Goal: Check status

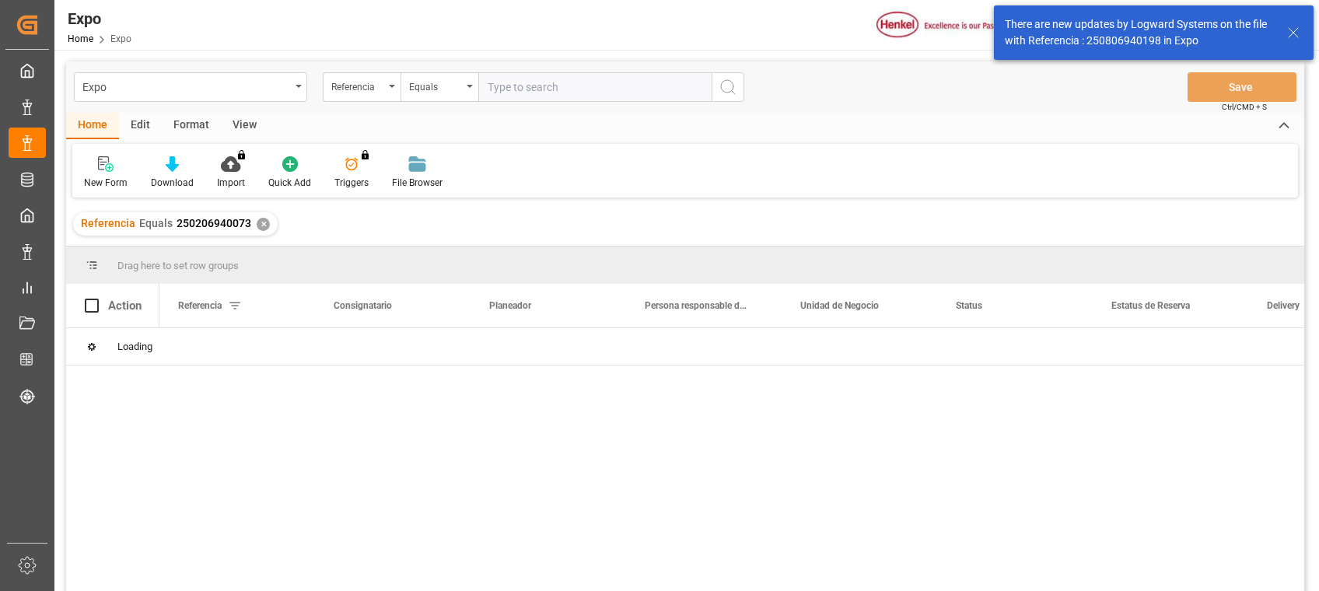
click at [262, 230] on div "Referencia Equals 250206940073 ✕" at bounding box center [175, 223] width 205 height 23
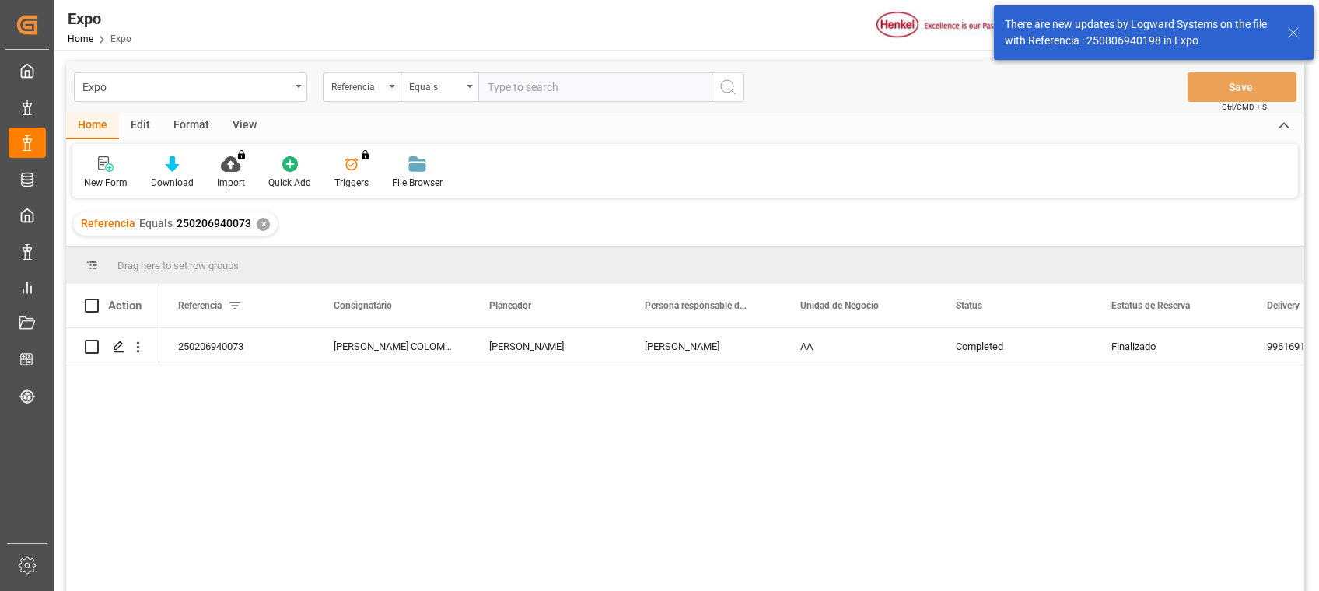
click at [258, 226] on div "✕" at bounding box center [263, 224] width 13 height 13
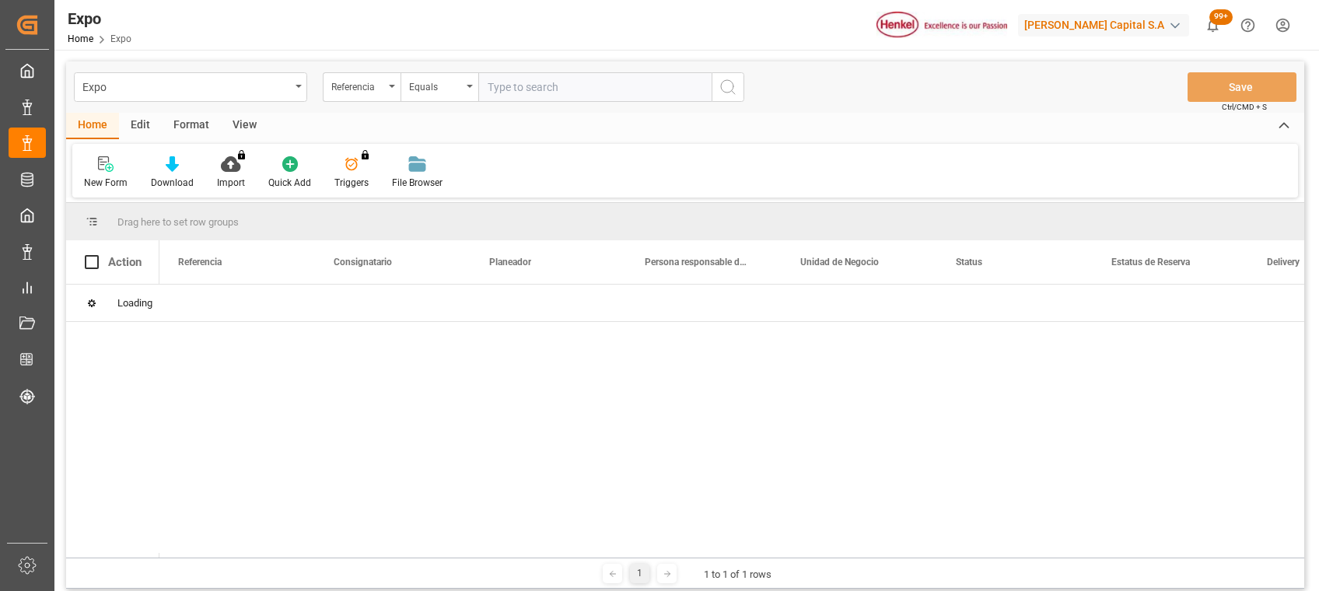
click at [529, 93] on input "text" at bounding box center [594, 87] width 233 height 30
paste input "250906940048"
type input "250906940048"
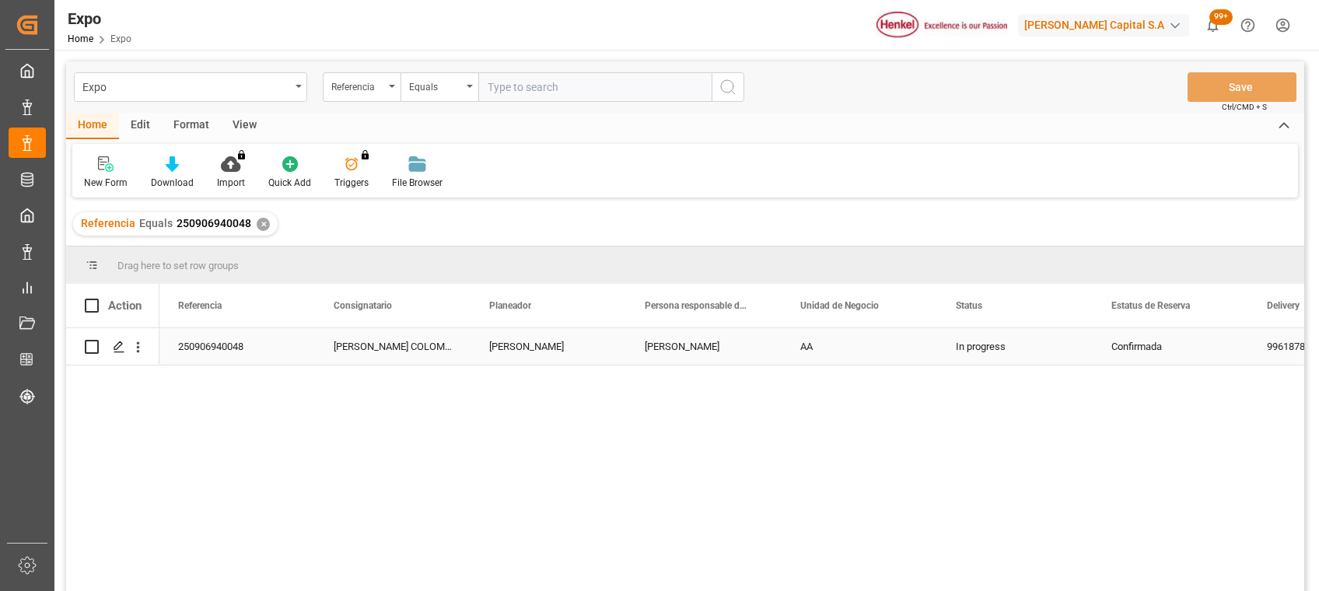
click at [782, 339] on div "AA" at bounding box center [860, 346] width 156 height 37
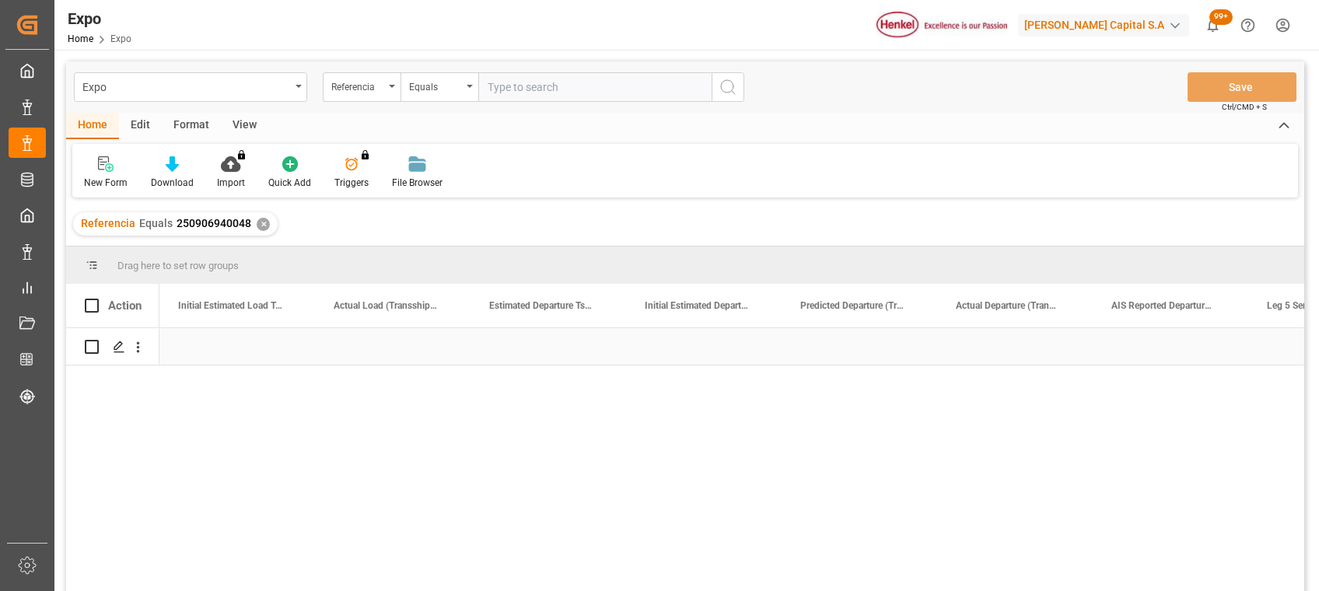
scroll to position [0, 37344]
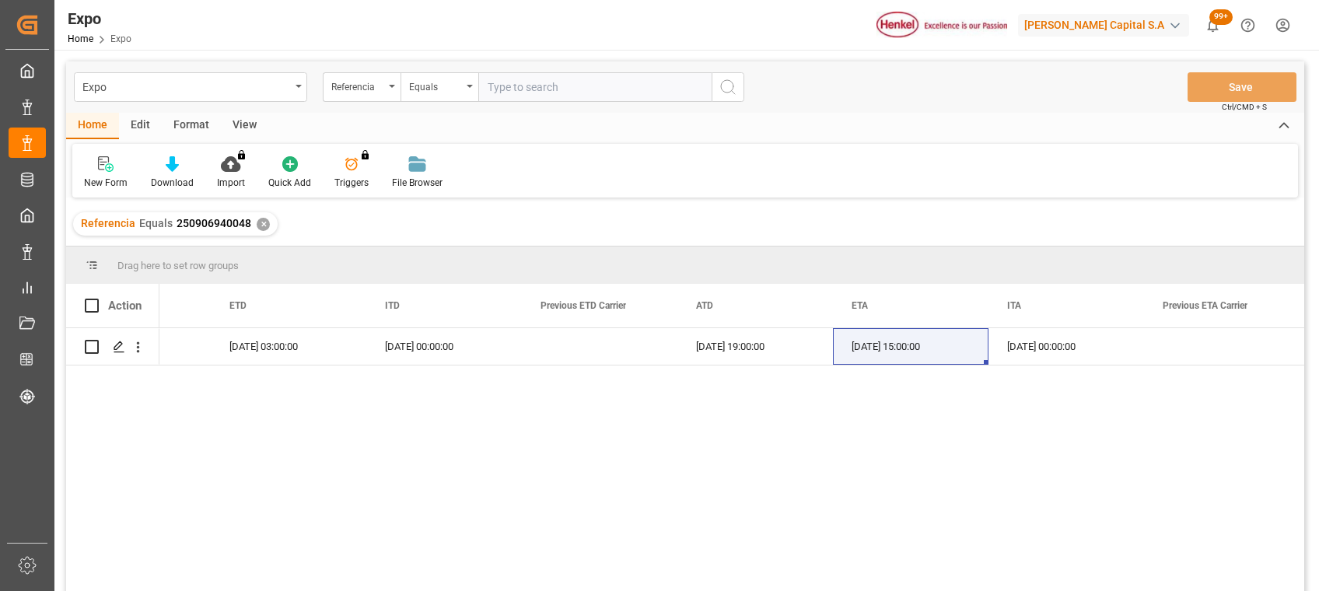
click at [259, 222] on div "✕" at bounding box center [263, 224] width 13 height 13
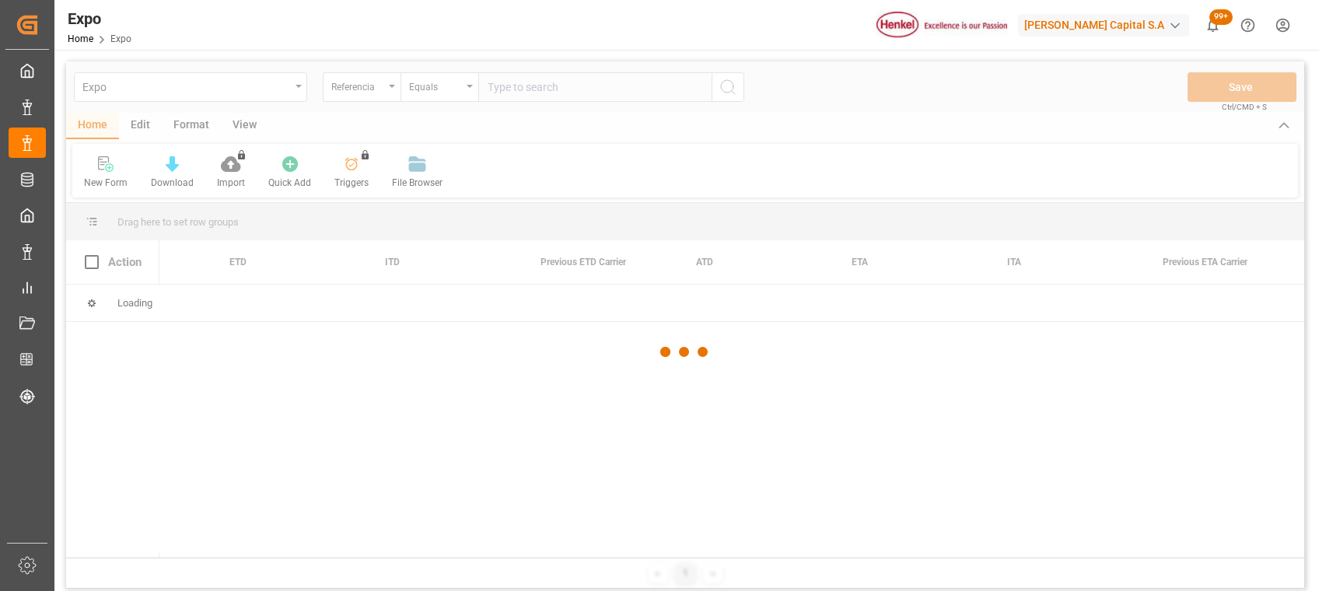
click at [523, 88] on div at bounding box center [685, 352] width 1239 height 582
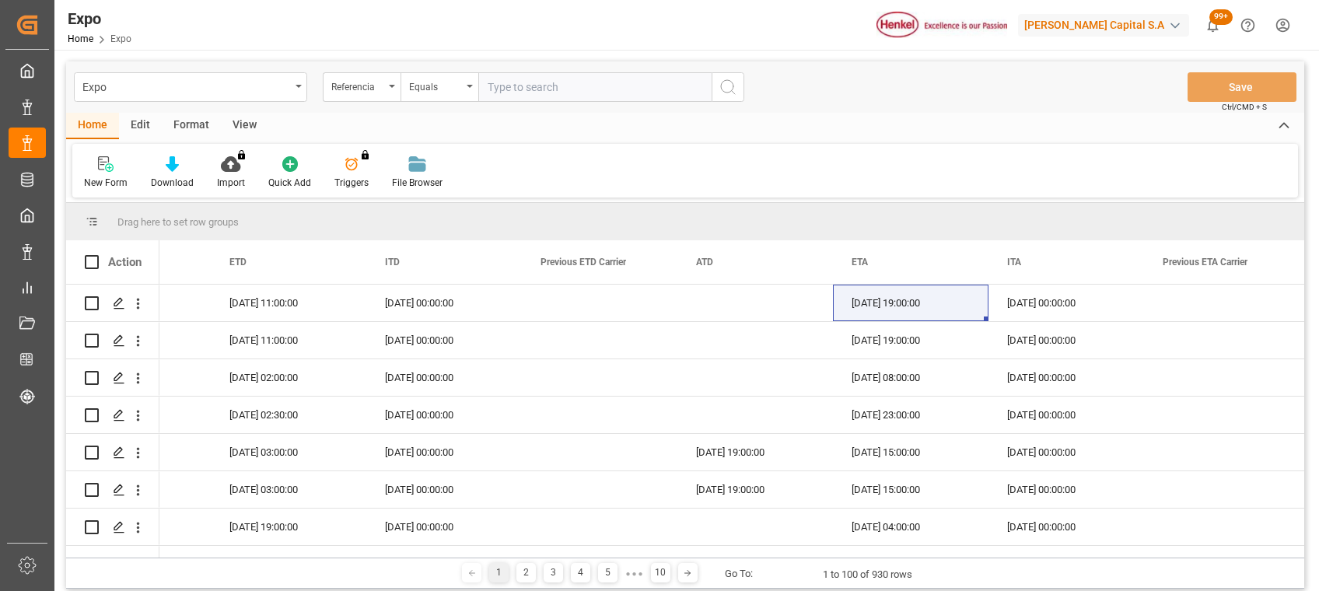
click at [523, 87] on input "text" at bounding box center [594, 87] width 233 height 30
paste input "250906960018"
type input "250906960018"
